Goal: Task Accomplishment & Management: Manage account settings

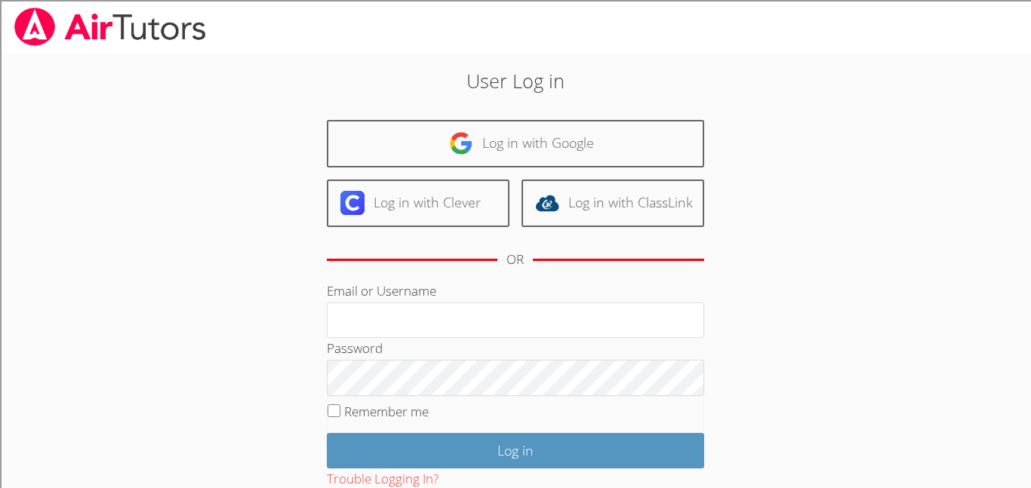
click at [489, 272] on div "OR" at bounding box center [515, 259] width 377 height 41
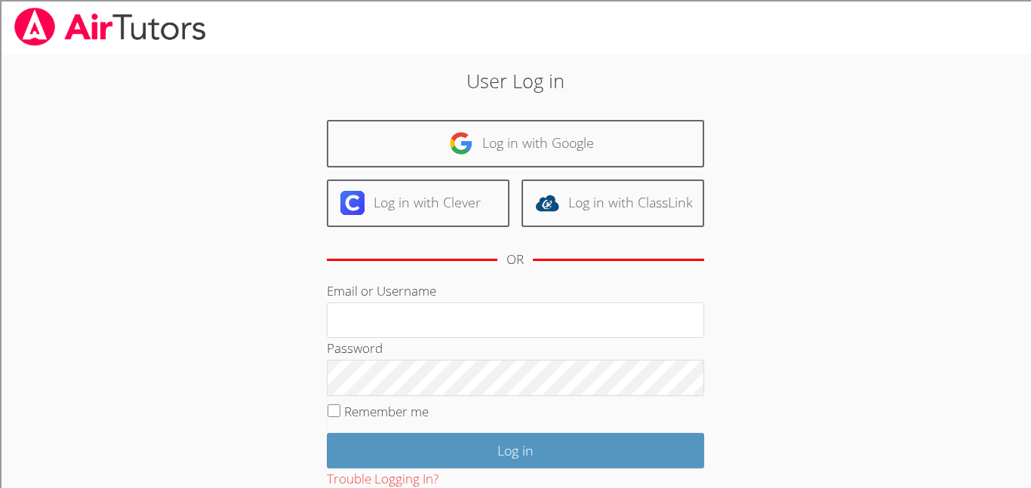
click at [489, 272] on div "OR" at bounding box center [515, 259] width 377 height 41
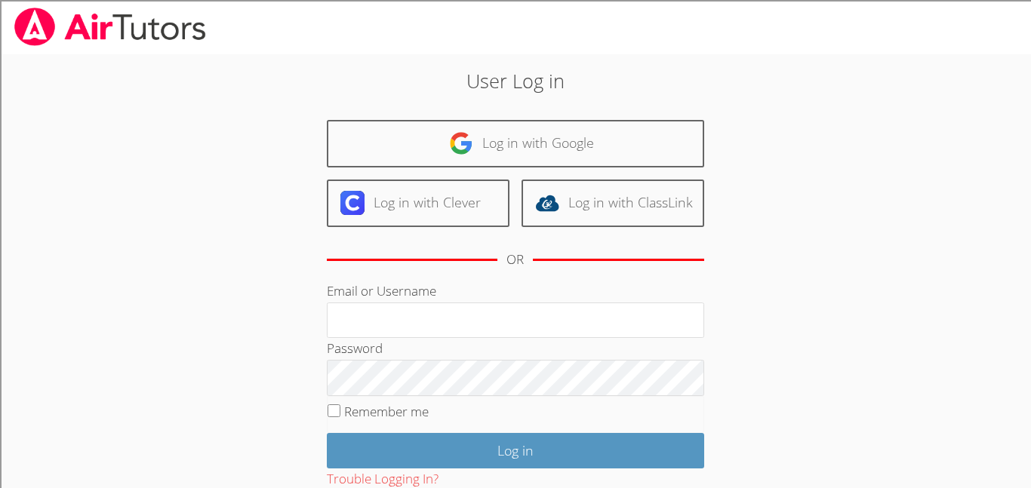
click at [489, 272] on div "OR" at bounding box center [515, 259] width 377 height 41
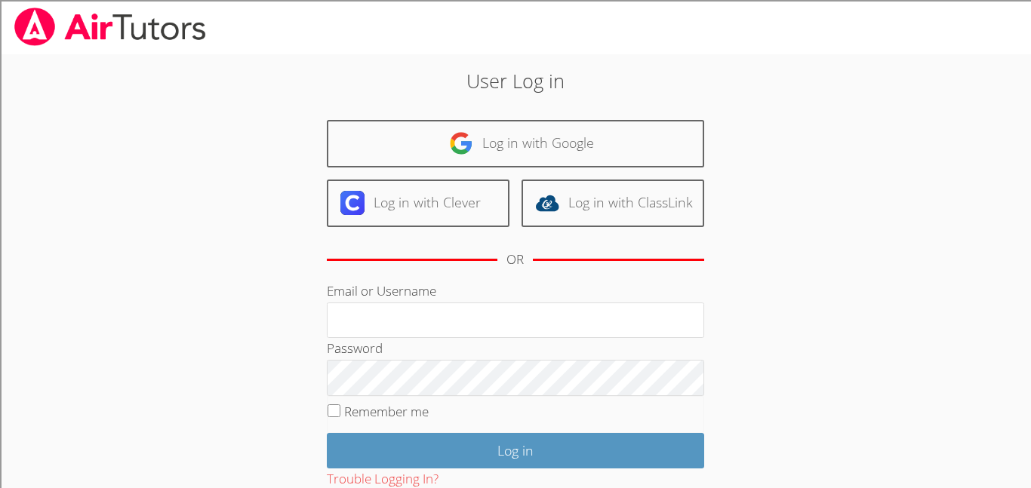
click at [489, 272] on div "OR" at bounding box center [515, 259] width 377 height 41
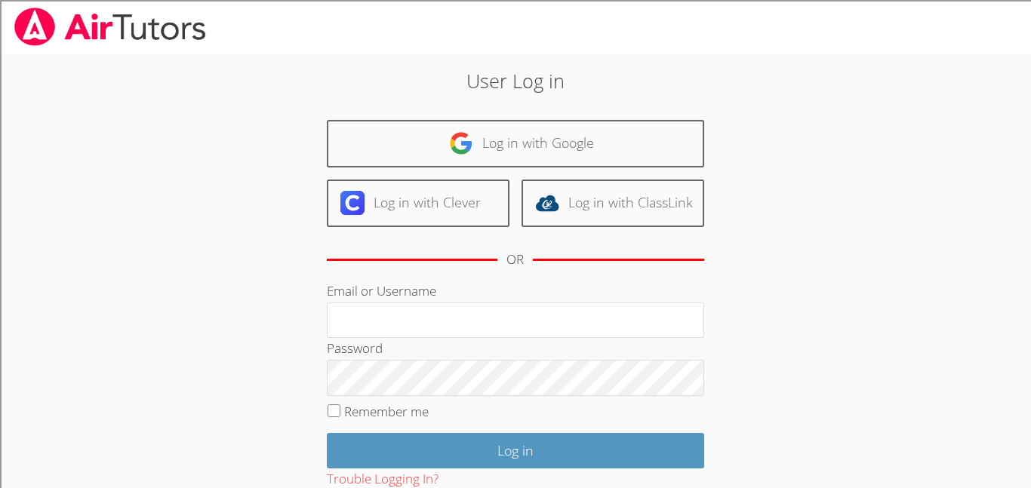
click at [489, 272] on div "OR" at bounding box center [515, 259] width 377 height 41
